Goal: Find specific page/section: Find specific page/section

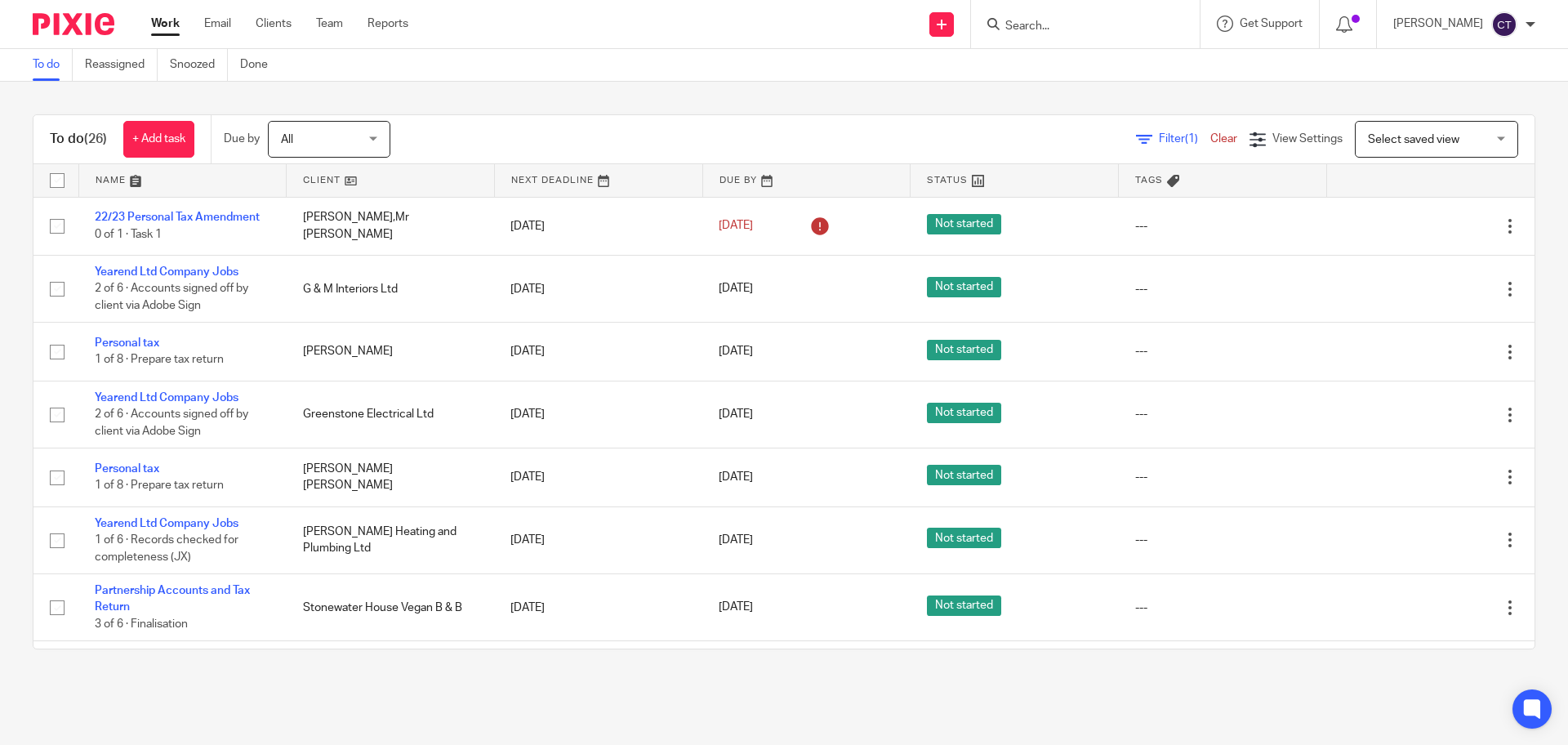
click at [1084, 27] on input "Search" at bounding box center [1077, 27] width 147 height 15
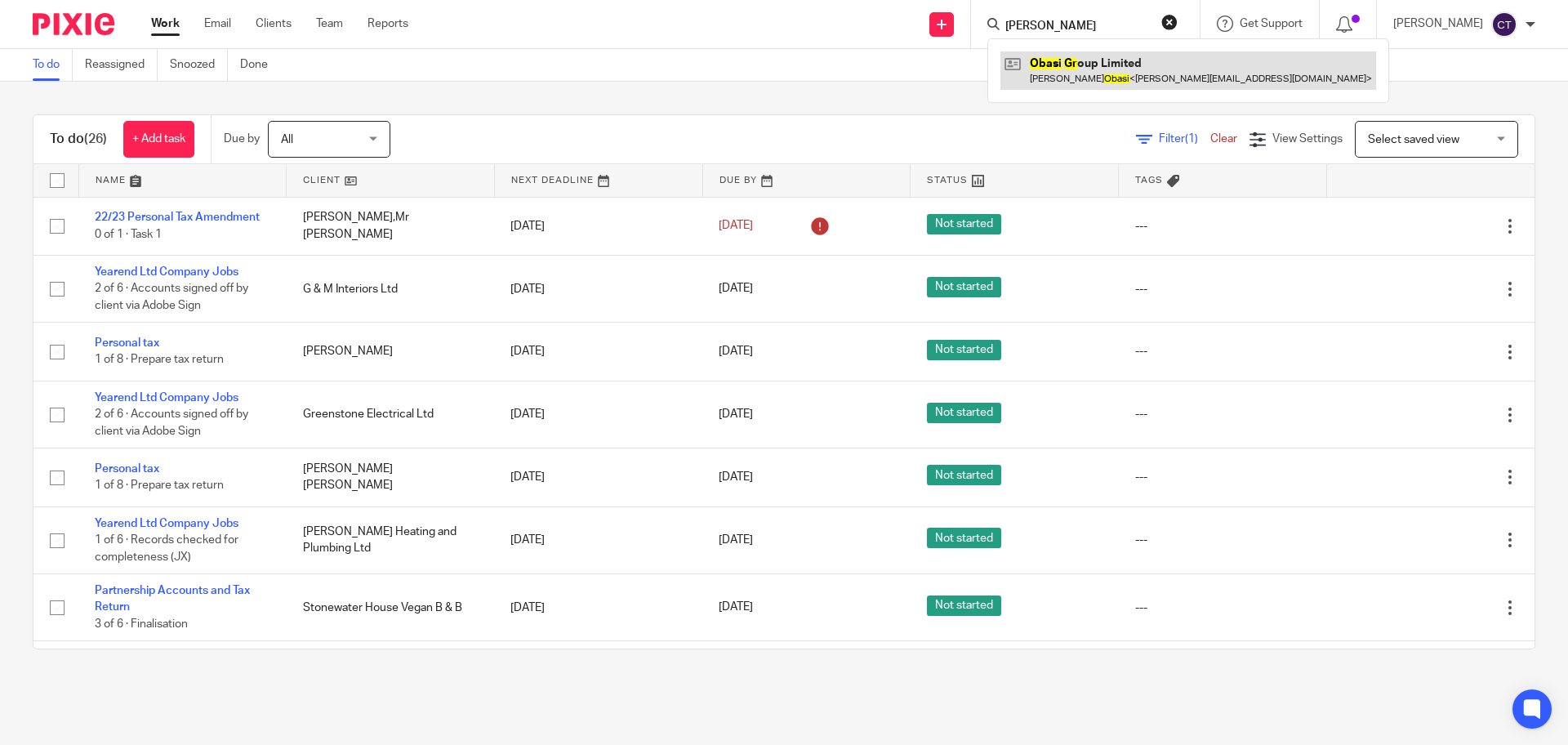
type input "obasi gr"
click at [1110, 82] on link at bounding box center [1188, 70] width 376 height 38
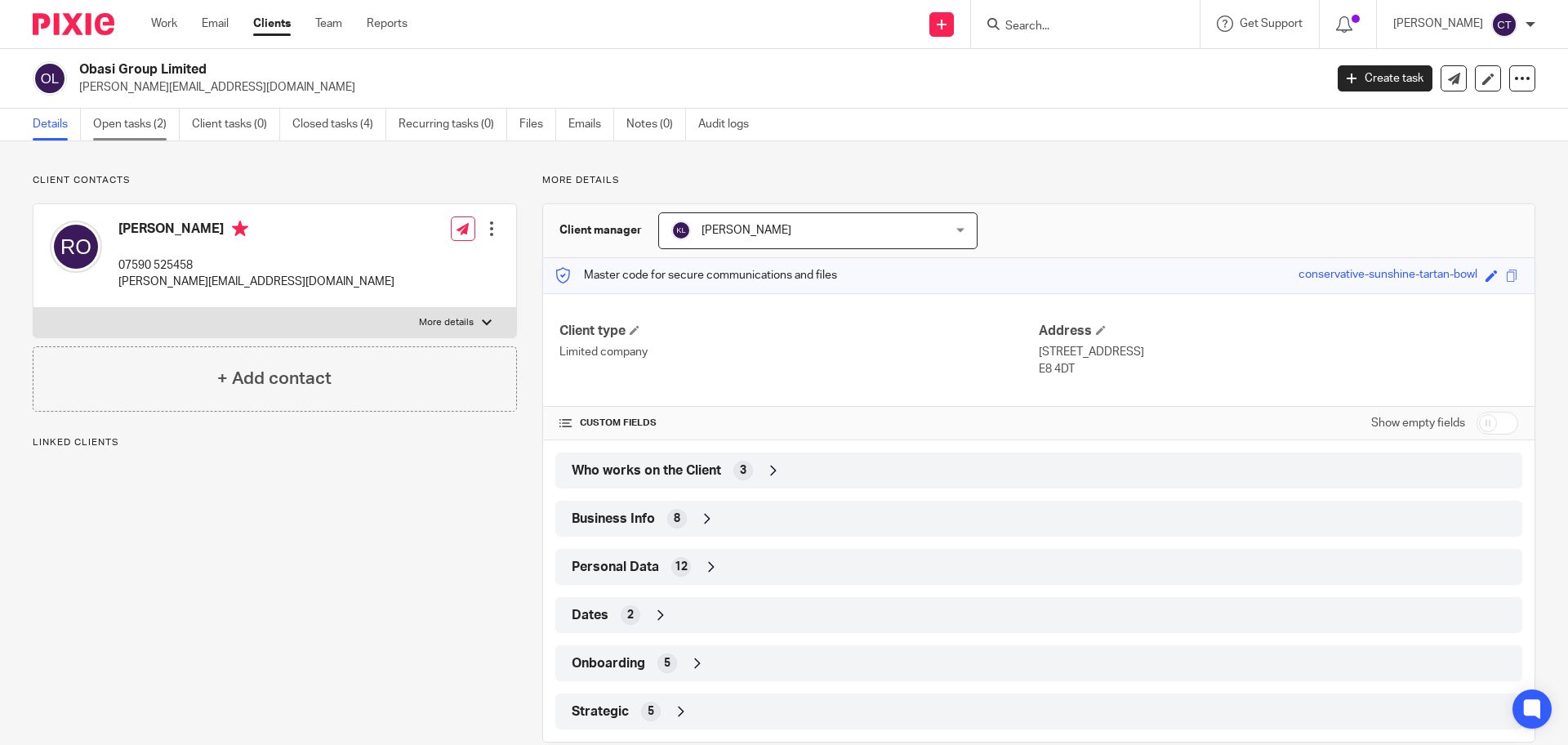
click at [156, 125] on link "Open tasks (2)" at bounding box center [136, 124] width 87 height 32
